Goal: Task Accomplishment & Management: Manage account settings

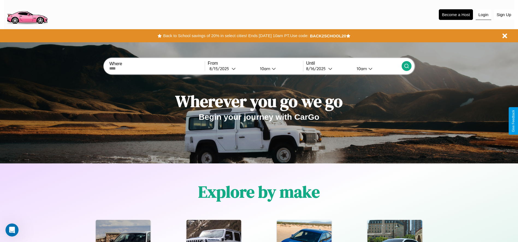
click at [484, 14] on button "Login" at bounding box center [484, 15] width 16 height 10
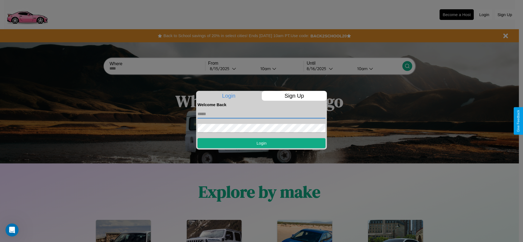
click at [261, 114] on input "text" at bounding box center [261, 114] width 128 height 9
type input "**********"
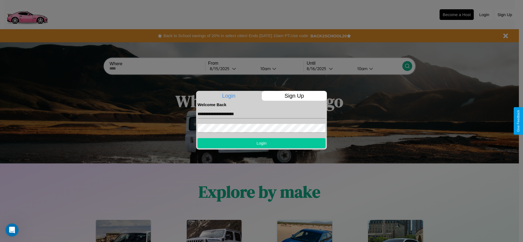
click at [261, 143] on button "Login" at bounding box center [261, 143] width 128 height 10
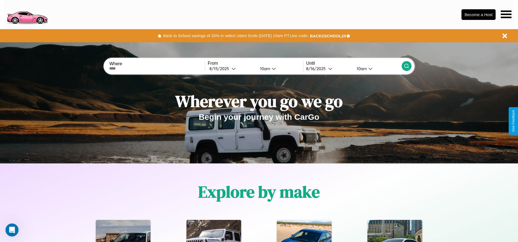
click at [506, 14] on icon at bounding box center [506, 14] width 11 height 8
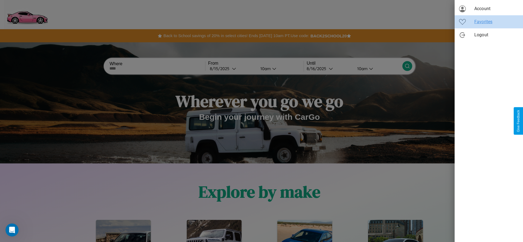
click at [488, 22] on span "Favorites" at bounding box center [496, 22] width 44 height 7
